Goal: Task Accomplishment & Management: Use online tool/utility

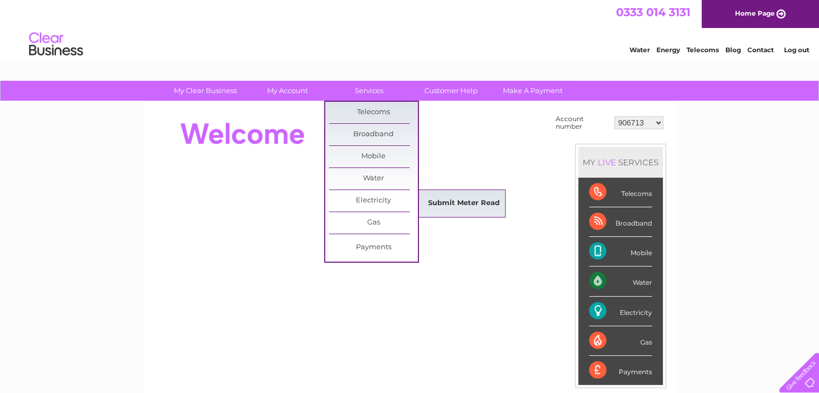
click at [455, 199] on link "Submit Meter Read" at bounding box center [463, 204] width 89 height 22
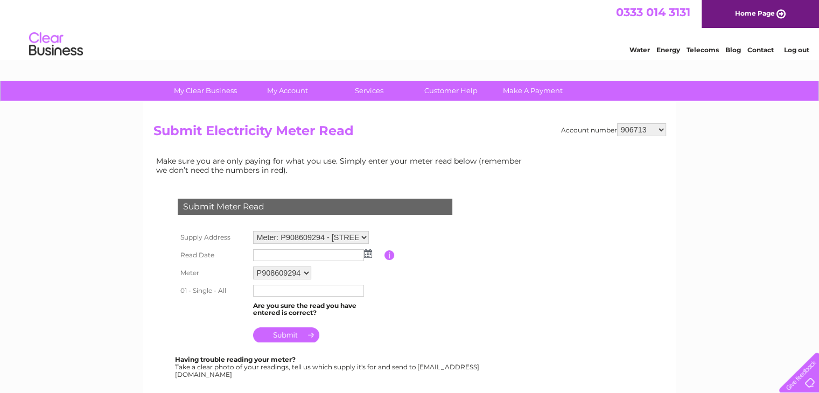
click at [365, 255] on img at bounding box center [368, 253] width 8 height 9
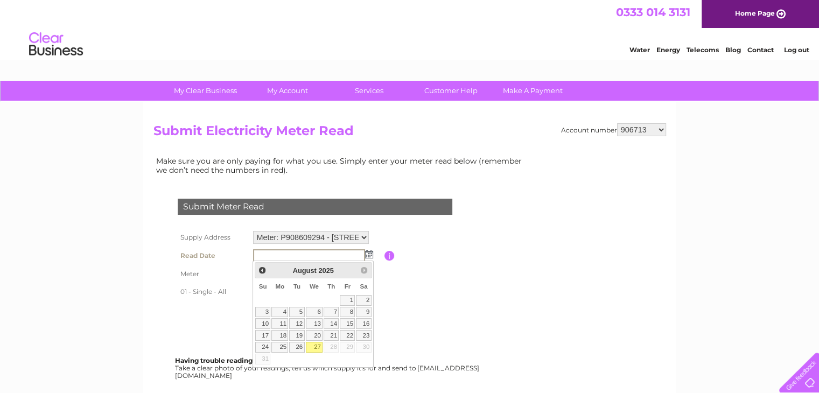
click at [318, 344] on link "27" at bounding box center [314, 347] width 17 height 11
type input "2025/08/27"
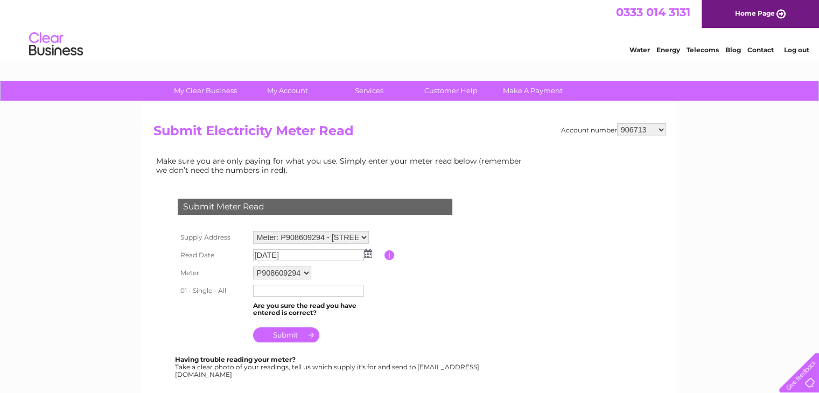
click at [299, 287] on input "text" at bounding box center [308, 291] width 111 height 12
type input "11712"
click at [304, 339] on input "submit" at bounding box center [286, 335] width 66 height 15
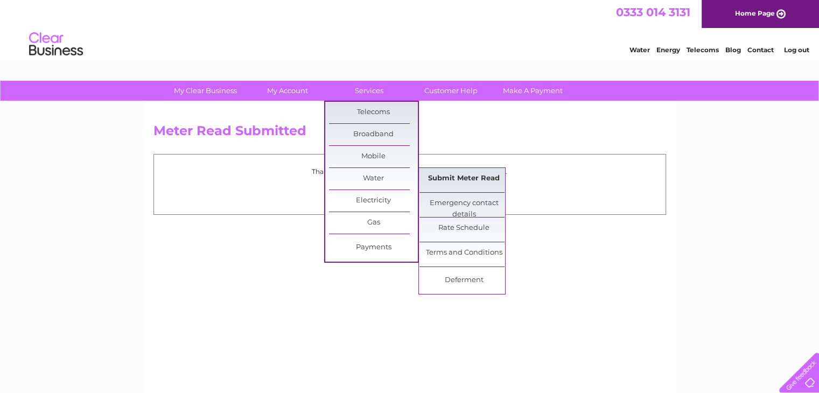
click at [447, 175] on link "Submit Meter Read" at bounding box center [463, 179] width 89 height 22
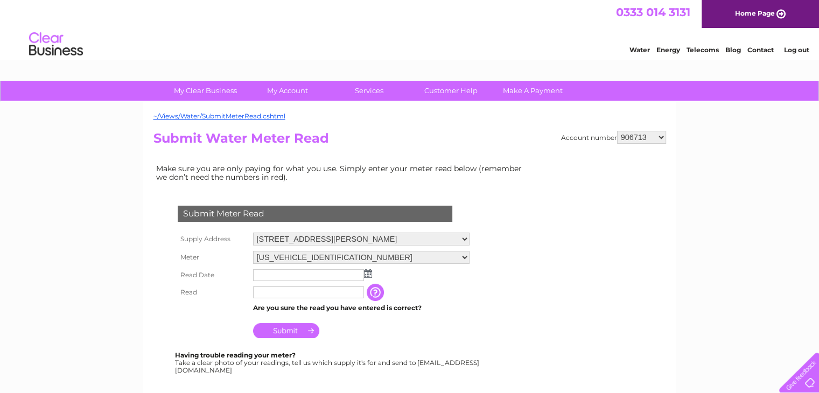
click at [367, 274] on img at bounding box center [368, 273] width 8 height 9
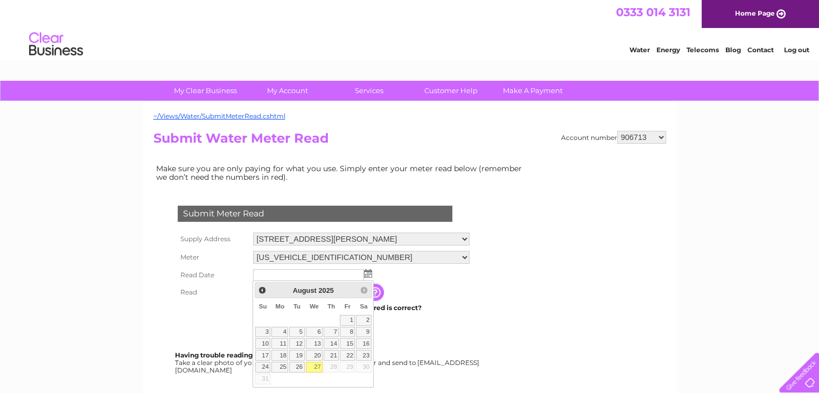
click at [314, 365] on link "27" at bounding box center [314, 367] width 17 height 11
type input "2025/08/27"
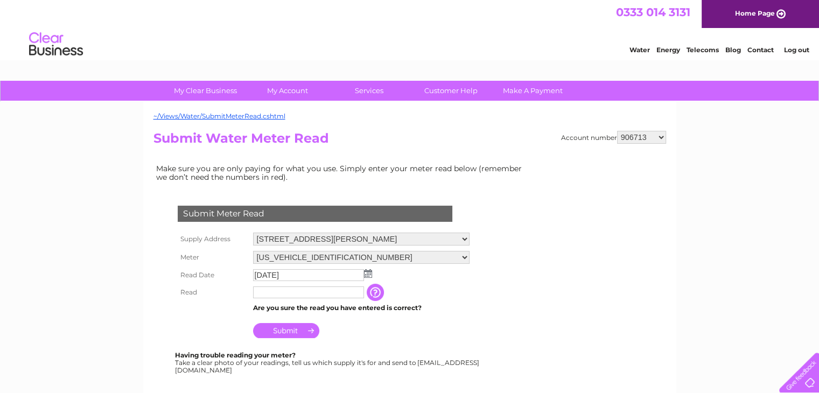
click at [310, 296] on input "text" at bounding box center [308, 292] width 111 height 12
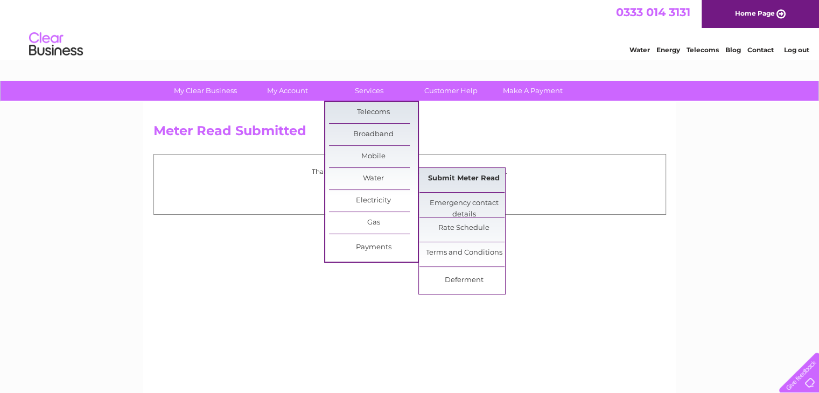
click at [445, 181] on link "Submit Meter Read" at bounding box center [463, 179] width 89 height 22
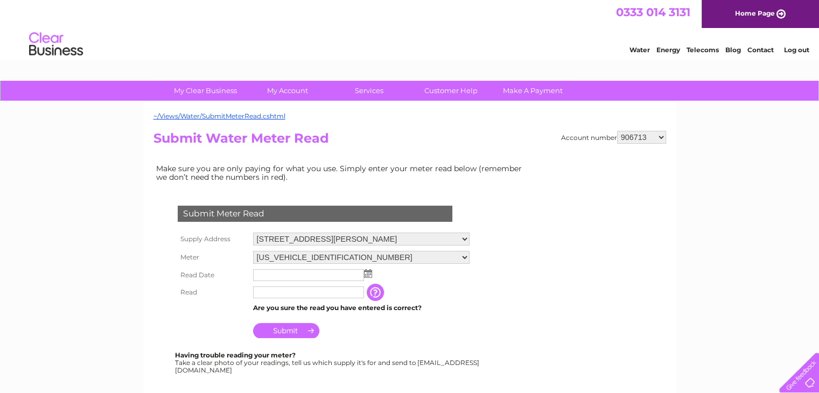
click at [365, 272] on img at bounding box center [368, 273] width 8 height 9
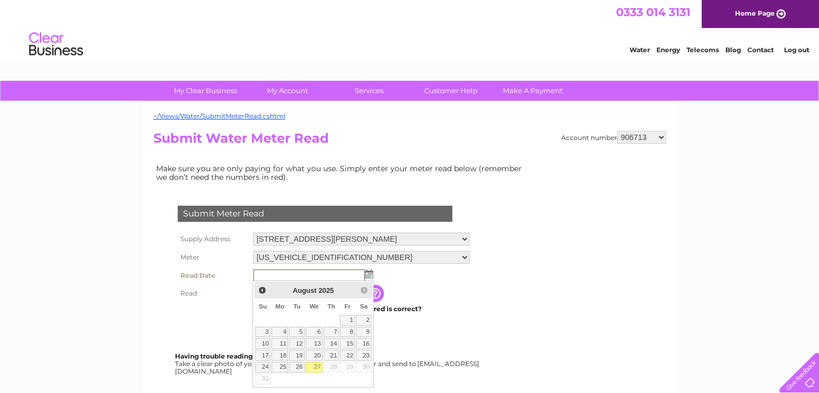
click at [317, 366] on link "27" at bounding box center [314, 367] width 17 height 11
type input "2025/08/27"
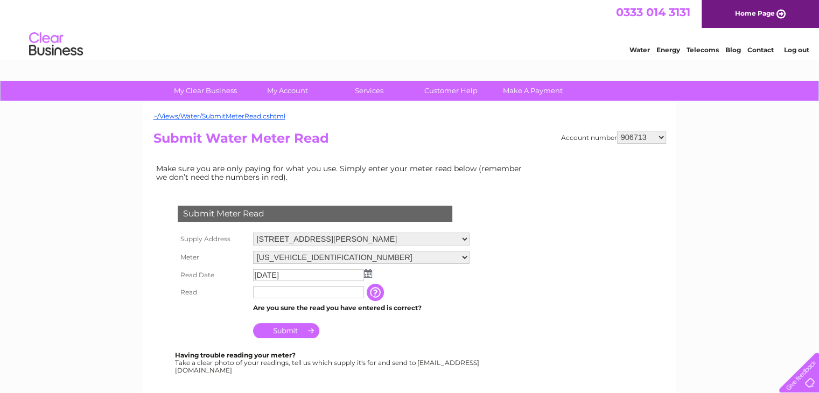
click at [274, 289] on input "text" at bounding box center [308, 292] width 111 height 12
type input "00055"
click at [281, 329] on input "Submit" at bounding box center [286, 330] width 66 height 15
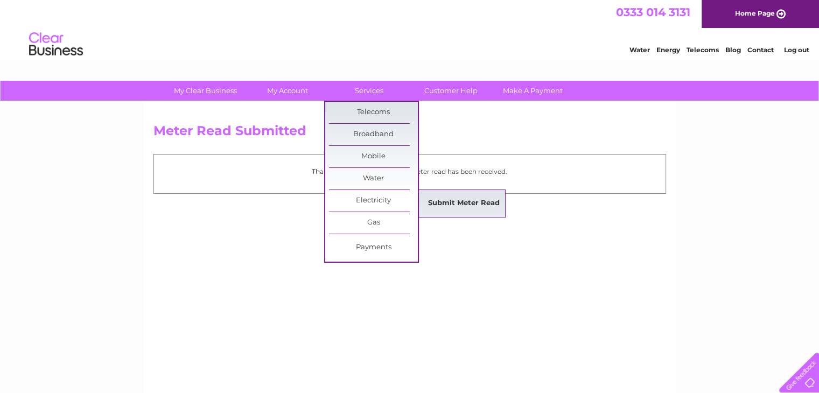
click at [461, 200] on link "Submit Meter Read" at bounding box center [463, 204] width 89 height 22
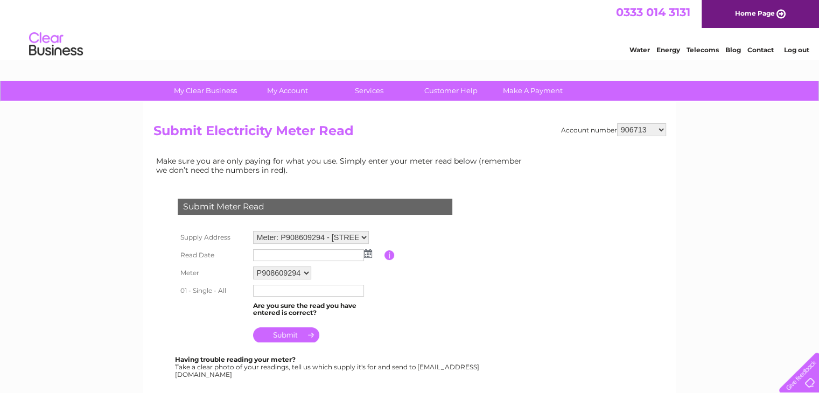
click at [366, 250] on img at bounding box center [368, 253] width 8 height 9
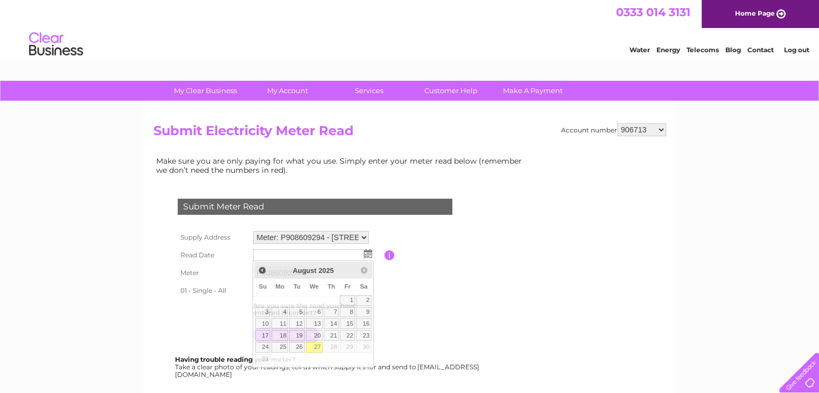
click at [463, 295] on table "Supply Address Meter: P908609294 - 11 Montgomery Street, Eaglesham, Glasgow, G7…" at bounding box center [328, 286] width 306 height 117
